Goal: Task Accomplishment & Management: Manage account settings

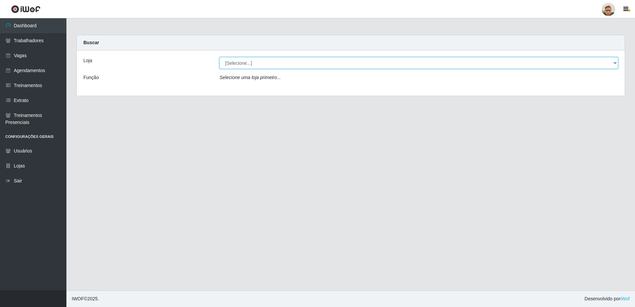
click at [225, 64] on select "[Selecione...] [GEOGRAPHIC_DATA]" at bounding box center [419, 63] width 399 height 12
select select "168"
click at [220, 57] on select "[Selecione...] [GEOGRAPHIC_DATA]" at bounding box center [419, 63] width 399 height 12
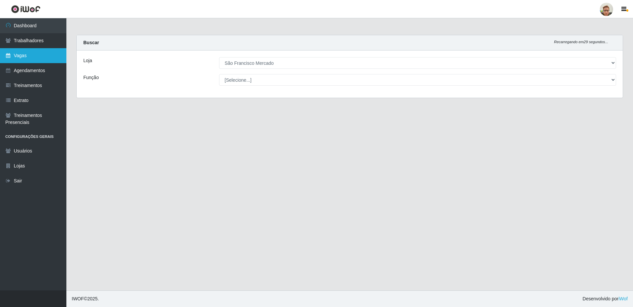
click at [43, 60] on link "Vagas" at bounding box center [33, 55] width 66 height 15
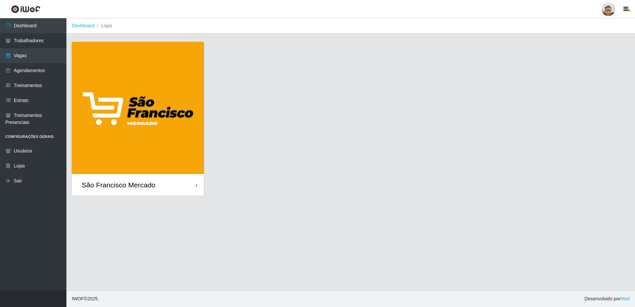
click at [87, 98] on img at bounding box center [138, 108] width 132 height 132
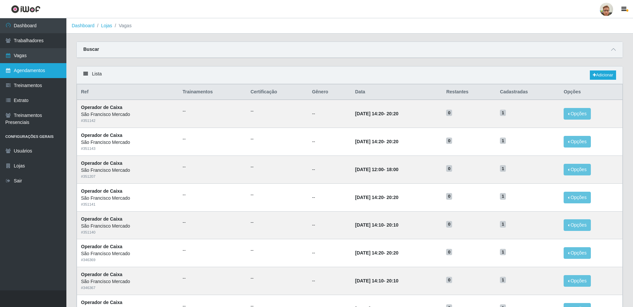
click at [44, 73] on link "Agendamentos" at bounding box center [33, 70] width 66 height 15
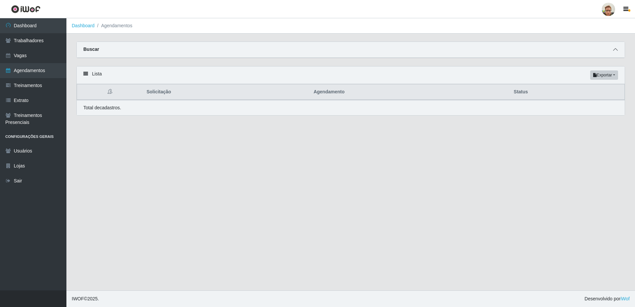
click at [617, 49] on icon at bounding box center [615, 49] width 5 height 5
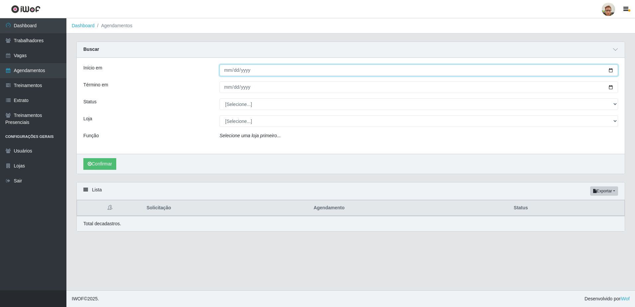
click at [609, 69] on input "Início em" at bounding box center [419, 70] width 399 height 12
type input "[DATE]"
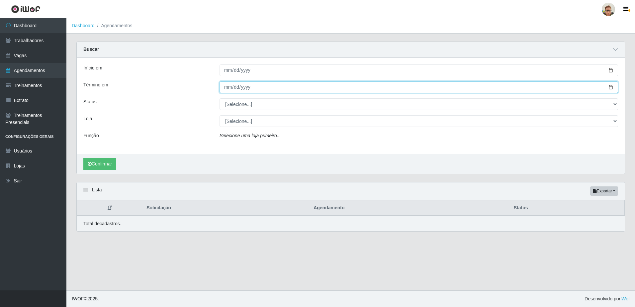
click at [610, 88] on input "Término em" at bounding box center [419, 87] width 399 height 12
type input "[DATE]"
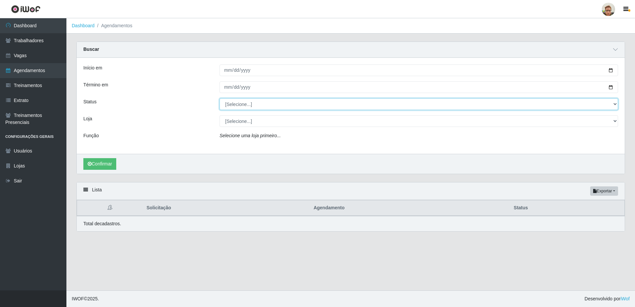
click at [244, 104] on select "[Selecione...] AGENDADO AGUARDANDO LIBERAR EM ANDAMENTO EM REVISÃO FINALIZADO C…" at bounding box center [419, 104] width 399 height 12
click at [220, 99] on select "[Selecione...] AGENDADO AGUARDANDO LIBERAR EM ANDAMENTO EM REVISÃO FINALIZADO C…" at bounding box center [419, 104] width 399 height 12
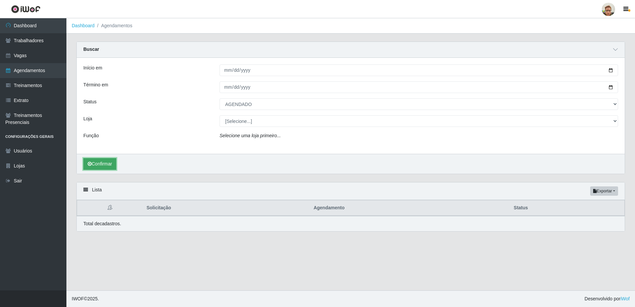
click at [96, 164] on button "Confirmar" at bounding box center [99, 164] width 33 height 12
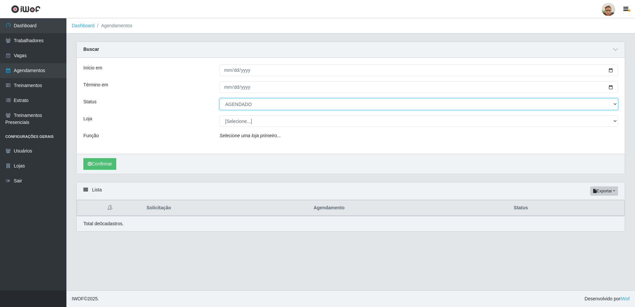
click at [244, 102] on select "[Selecione...] AGENDADO AGUARDANDO LIBERAR EM ANDAMENTO EM REVISÃO FINALIZADO C…" at bounding box center [419, 104] width 399 height 12
click at [220, 99] on select "[Selecione...] AGENDADO AGUARDANDO LIBERAR EM ANDAMENTO EM REVISÃO FINALIZADO C…" at bounding box center [419, 104] width 399 height 12
drag, startPoint x: 250, startPoint y: 106, endPoint x: 248, endPoint y: 110, distance: 4.8
click at [250, 105] on select "[Selecione...] AGENDADO AGUARDANDO LIBERAR EM ANDAMENTO EM REVISÃO FINALIZADO C…" at bounding box center [419, 104] width 399 height 12
select select "FINALIZADO"
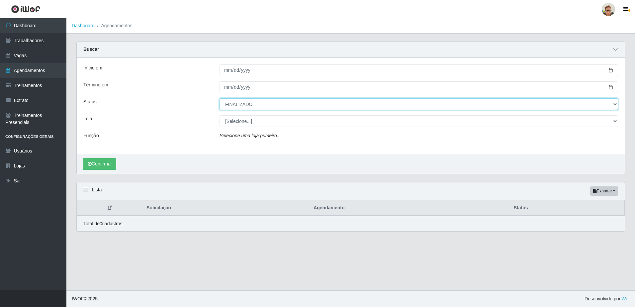
click at [220, 99] on select "[Selecione...] AGENDADO AGUARDANDO LIBERAR EM ANDAMENTO EM REVISÃO FINALIZADO C…" at bounding box center [419, 104] width 399 height 12
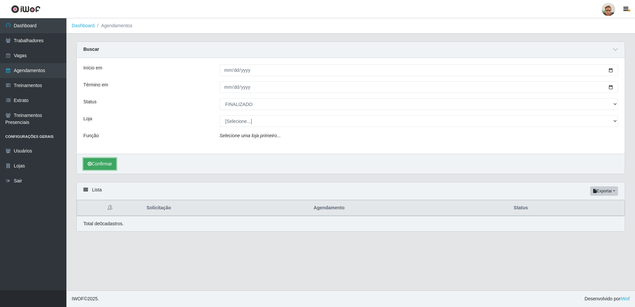
click at [96, 164] on button "Confirmar" at bounding box center [99, 164] width 33 height 12
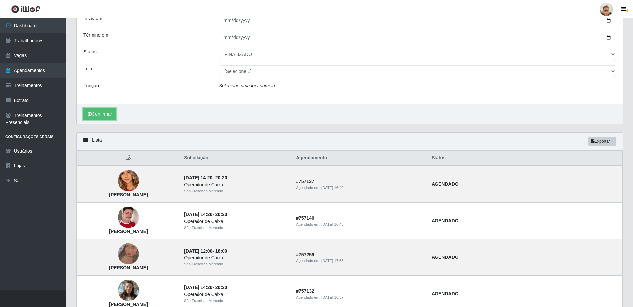
scroll to position [33, 0]
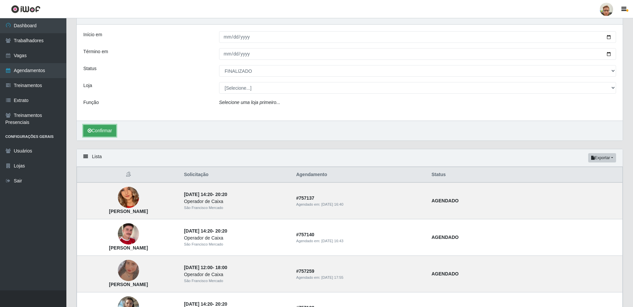
click at [105, 136] on button "Confirmar" at bounding box center [99, 131] width 33 height 12
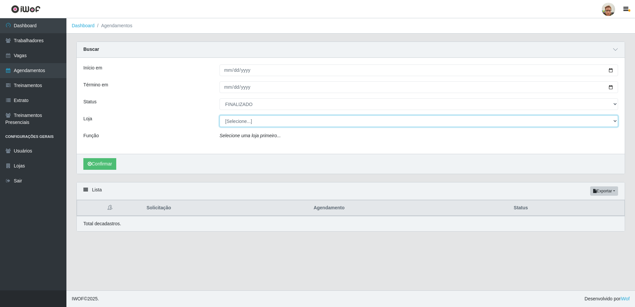
drag, startPoint x: 240, startPoint y: 124, endPoint x: 241, endPoint y: 128, distance: 4.1
click at [240, 124] on select "[Selecione...] [GEOGRAPHIC_DATA]" at bounding box center [419, 121] width 399 height 12
select select "168"
click at [220, 116] on select "[Selecione...] [GEOGRAPHIC_DATA]" at bounding box center [419, 121] width 399 height 12
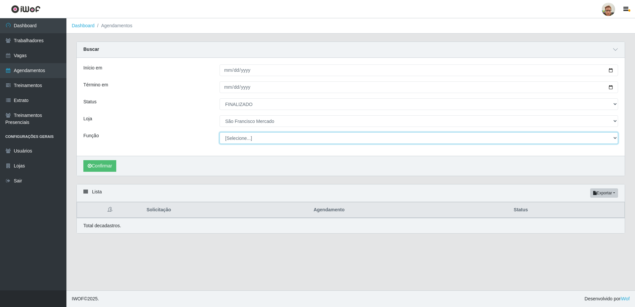
drag, startPoint x: 247, startPoint y: 139, endPoint x: 247, endPoint y: 144, distance: 5.0
click at [247, 139] on select "[Selecione...] Balconista de Açougue [PERSON_NAME] de Açougue + Balconista de A…" at bounding box center [419, 138] width 399 height 12
select select "22"
click at [220, 133] on select "[Selecione...] Balconista de Açougue [PERSON_NAME] de Açougue + Balconista de A…" at bounding box center [419, 138] width 399 height 12
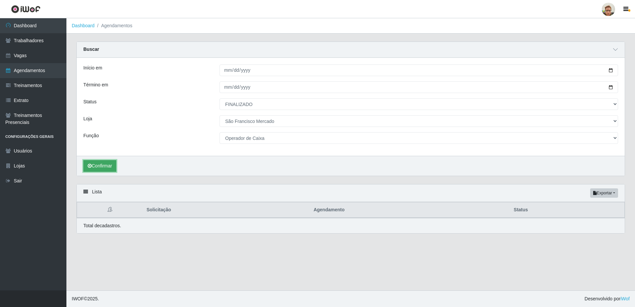
click at [105, 168] on button "Confirmar" at bounding box center [99, 166] width 33 height 12
click at [256, 153] on div "Início em [DATE] Término em [DATE] Status [Selecione...] AGENDADO AGUARDANDO LI…" at bounding box center [351, 107] width 548 height 98
click at [106, 162] on button "Confirmar" at bounding box center [99, 166] width 33 height 12
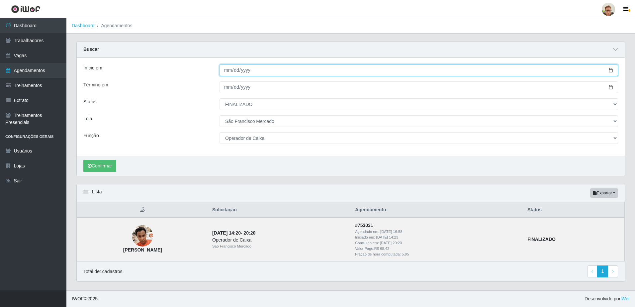
click at [227, 71] on input "[DATE]" at bounding box center [419, 70] width 399 height 12
click at [611, 69] on input "[DATE]" at bounding box center [419, 70] width 399 height 12
type input "[DATE]"
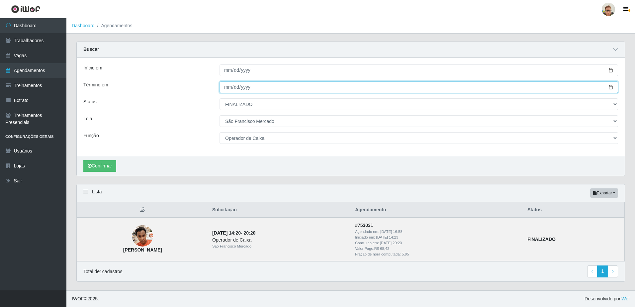
drag, startPoint x: 611, startPoint y: 85, endPoint x: 607, endPoint y: 85, distance: 3.7
click at [609, 85] on input "[DATE]" at bounding box center [419, 87] width 399 height 12
type input "[DATE]"
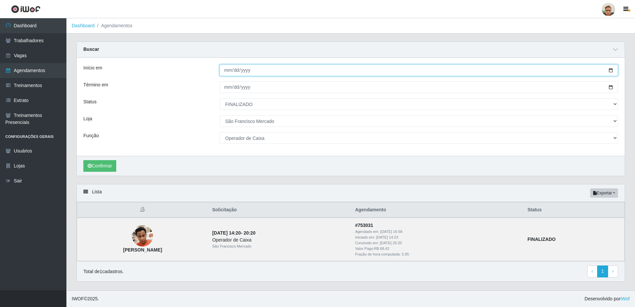
drag, startPoint x: 612, startPoint y: 70, endPoint x: 597, endPoint y: 73, distance: 15.2
click at [611, 71] on input "[DATE]" at bounding box center [419, 70] width 399 height 12
type input "[DATE]"
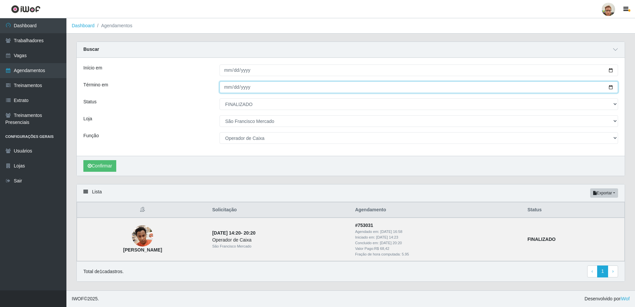
click at [605, 89] on input "[DATE]" at bounding box center [419, 87] width 399 height 12
click at [608, 88] on input "[DATE]" at bounding box center [419, 87] width 399 height 12
type input "[DATE]"
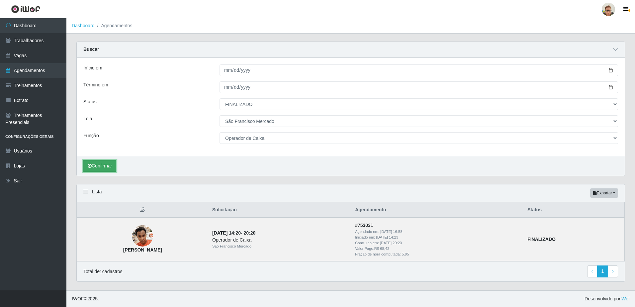
click at [109, 166] on button "Confirmar" at bounding box center [99, 166] width 33 height 12
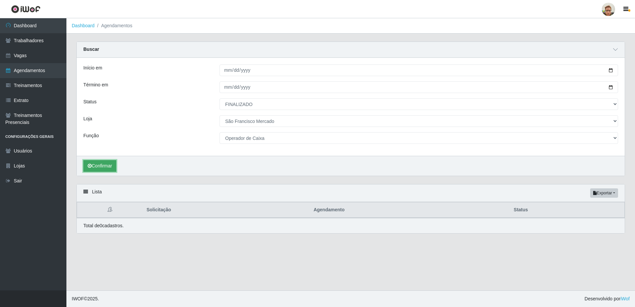
click at [92, 168] on button "Confirmar" at bounding box center [99, 166] width 33 height 12
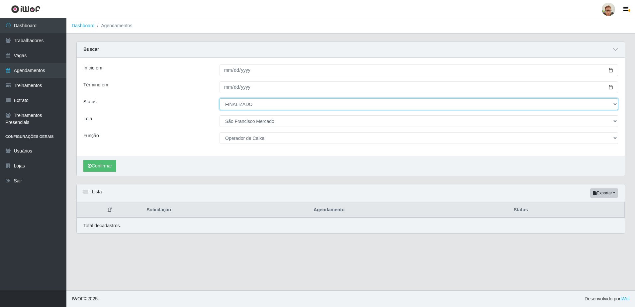
click at [257, 104] on select "[Selecione...] AGENDADO AGUARDANDO LIBERAR EM ANDAMENTO EM REVISÃO FINALIZADO C…" at bounding box center [419, 104] width 399 height 12
select select "AGENDADO"
click at [220, 99] on select "[Selecione...] AGENDADO AGUARDANDO LIBERAR EM ANDAMENTO EM REVISÃO FINALIZADO C…" at bounding box center [419, 104] width 399 height 12
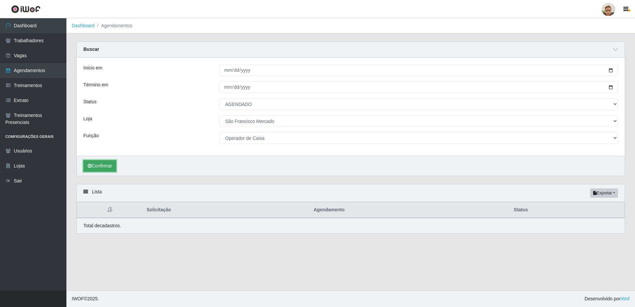
click at [108, 162] on button "Confirmar" at bounding box center [99, 166] width 33 height 12
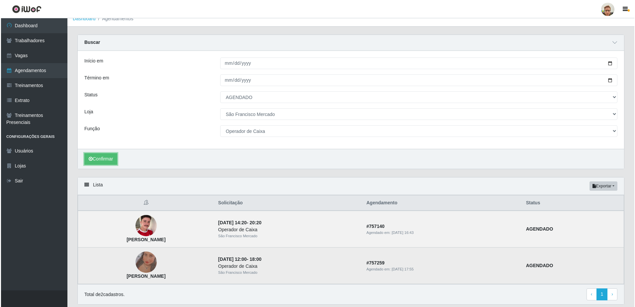
scroll to position [30, 0]
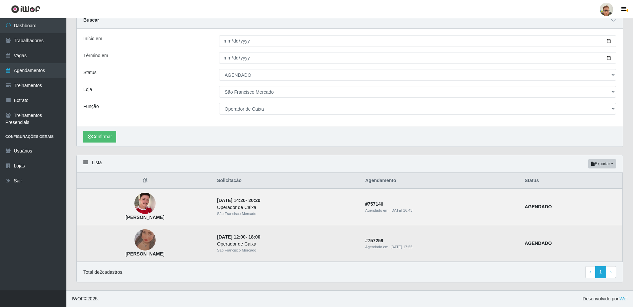
click at [156, 236] on img at bounding box center [145, 239] width 21 height 47
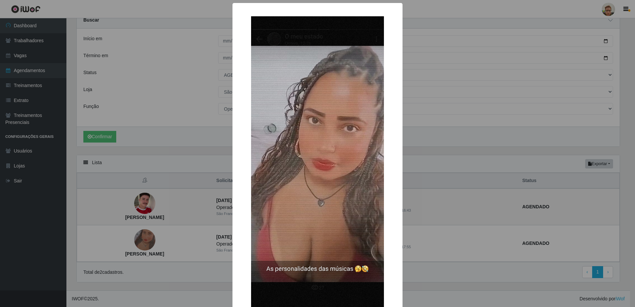
scroll to position [0, 0]
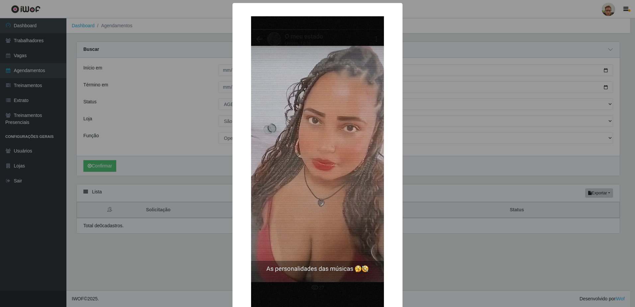
click at [195, 219] on div "× [PERSON_NAME] OK Cancel" at bounding box center [317, 153] width 635 height 307
